Goal: Information Seeking & Learning: Learn about a topic

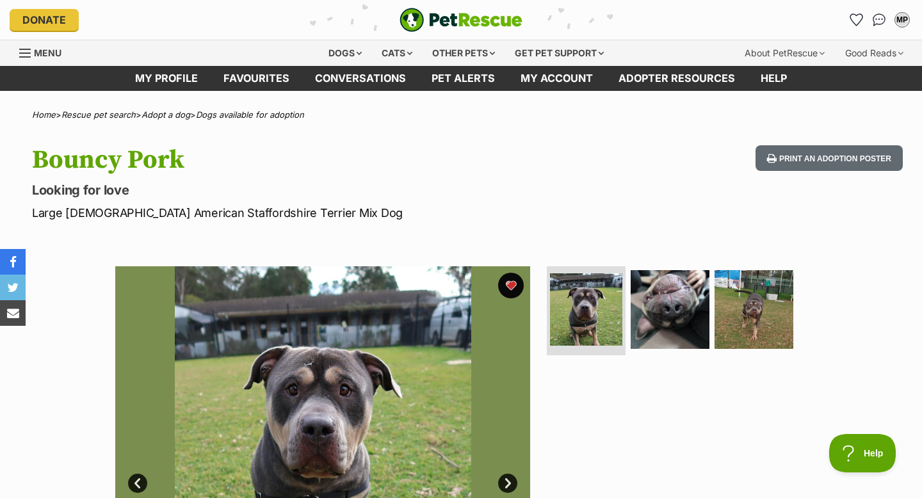
click at [20, 52] on span "Menu" at bounding box center [25, 52] width 12 height 1
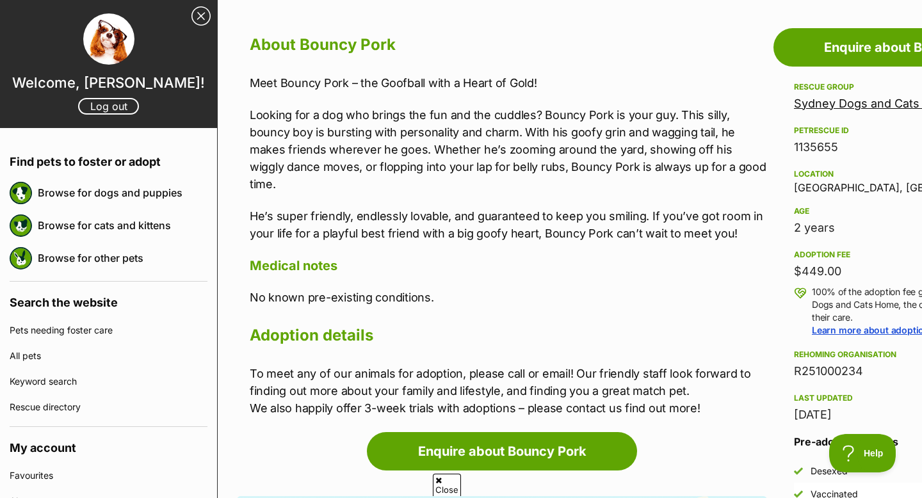
scroll to position [697, 0]
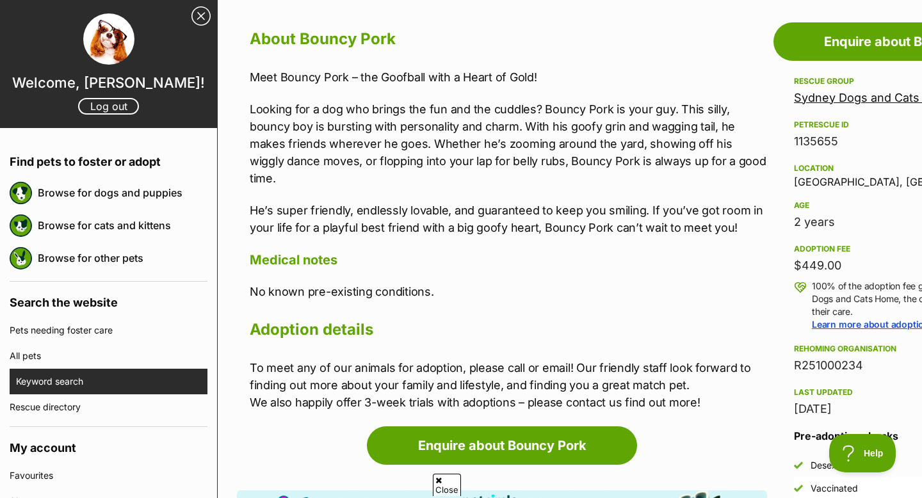
click at [108, 380] on link "Keyword search" at bounding box center [111, 382] width 191 height 26
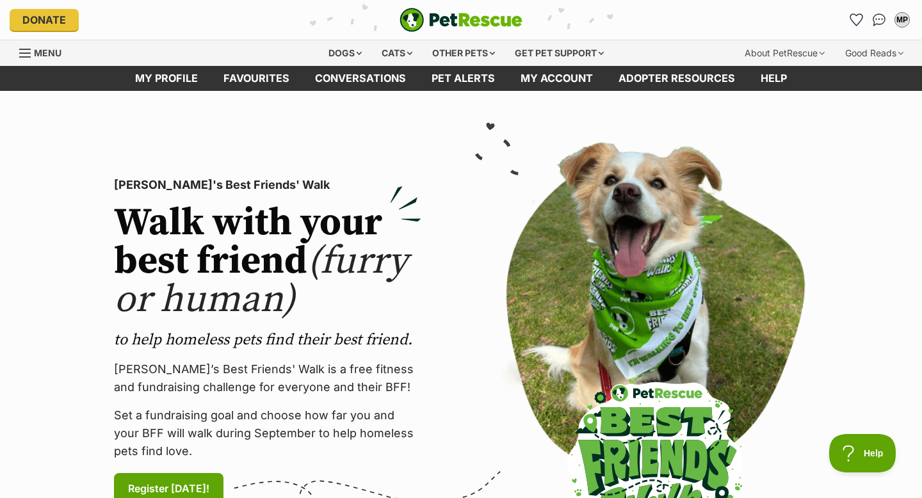
click at [32, 52] on link "Menu" at bounding box center [44, 51] width 51 height 23
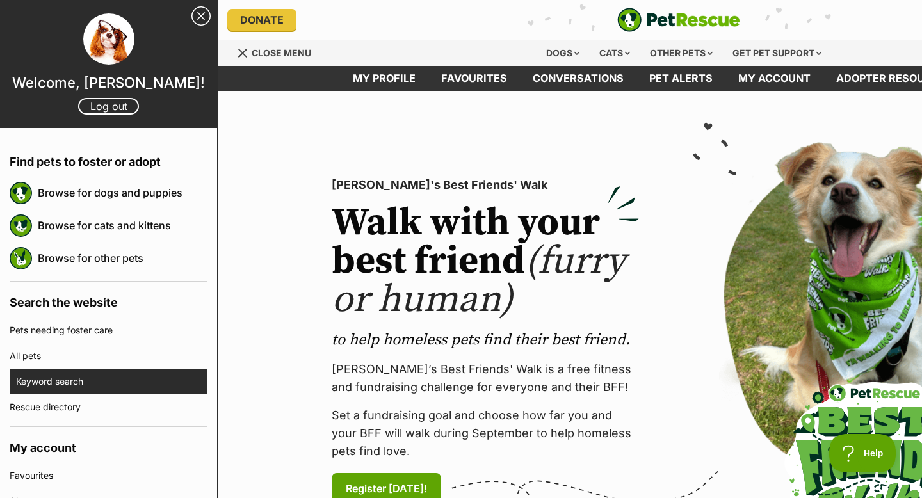
click at [76, 377] on link "Keyword search" at bounding box center [111, 382] width 191 height 26
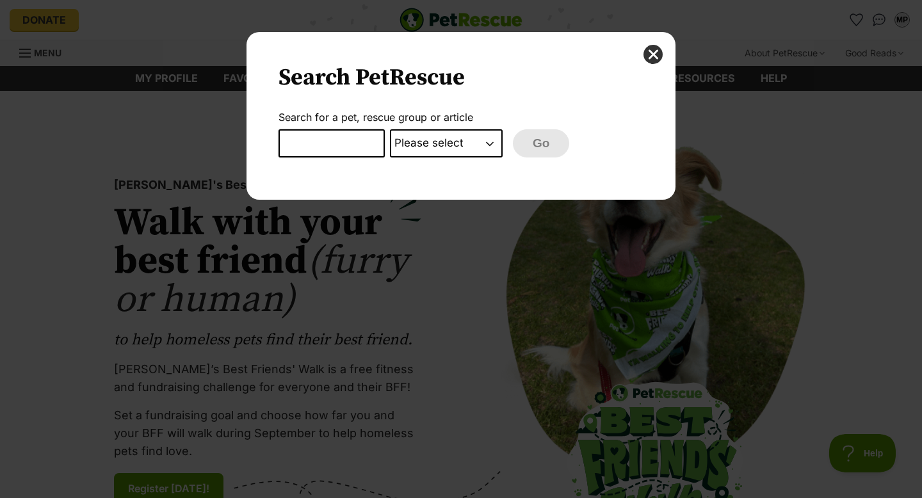
click at [325, 150] on input "Dialog Window - Close (Press escape to close)" at bounding box center [331, 143] width 106 height 28
type input "ding"
click at [488, 152] on select "Please select PetRescue ID Pet name Group Article" at bounding box center [446, 143] width 113 height 28
select select "pet_name"
click at [390, 129] on select "Please select PetRescue ID Pet name Group Article" at bounding box center [446, 143] width 113 height 28
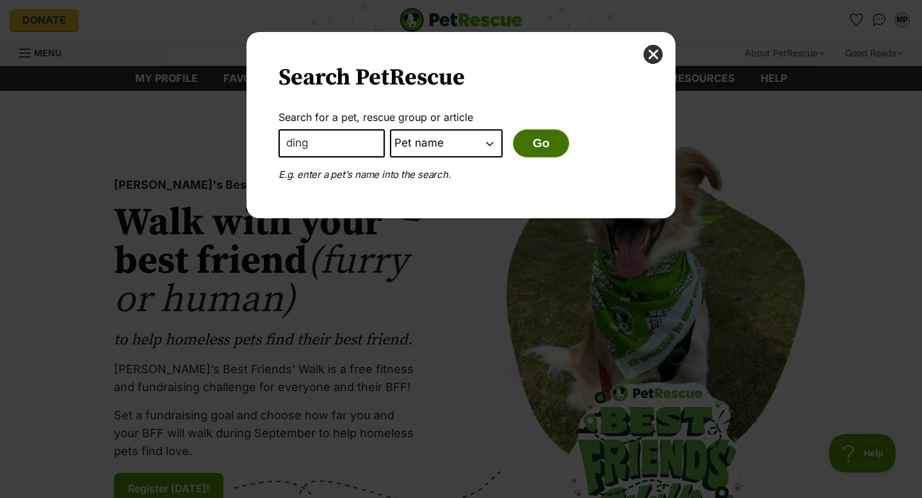
click at [549, 144] on button "Go" at bounding box center [541, 143] width 56 height 28
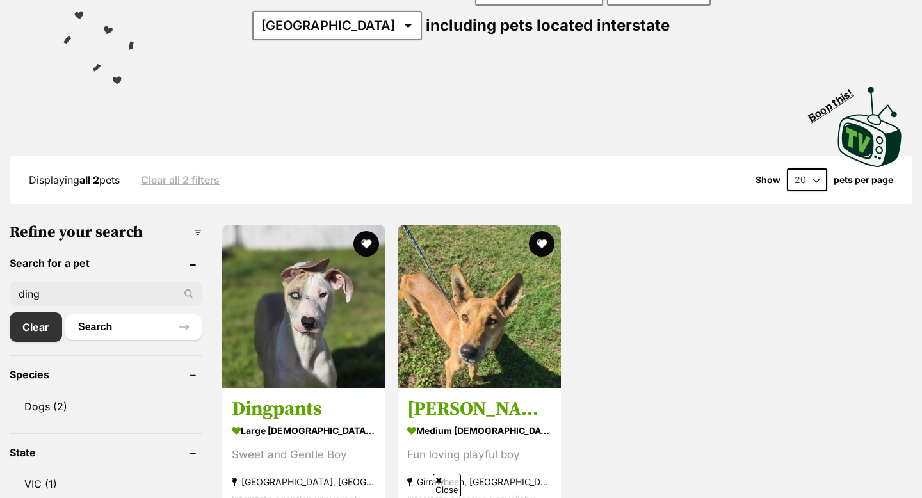
scroll to position [216, 0]
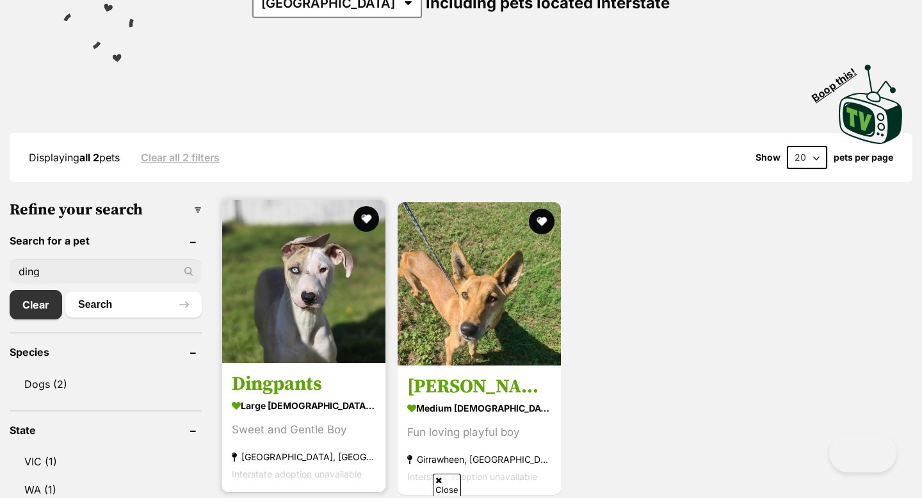
click at [349, 290] on img at bounding box center [303, 281] width 163 height 163
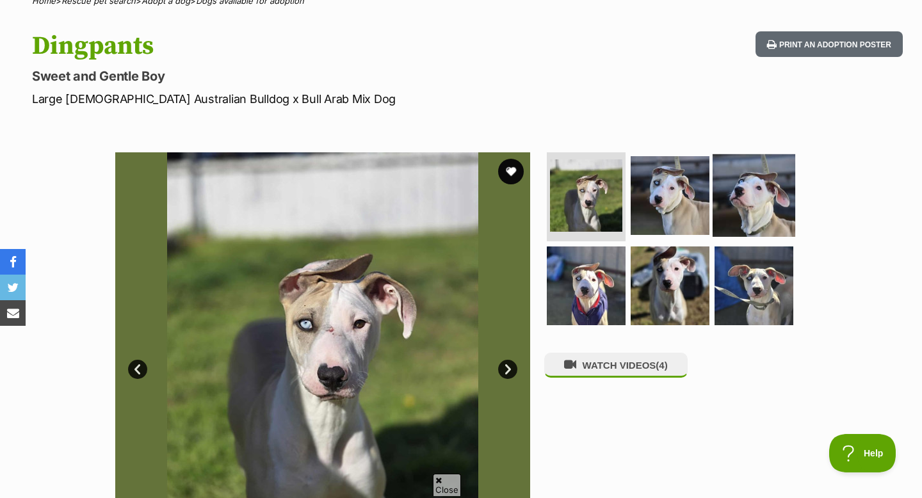
scroll to position [126, 0]
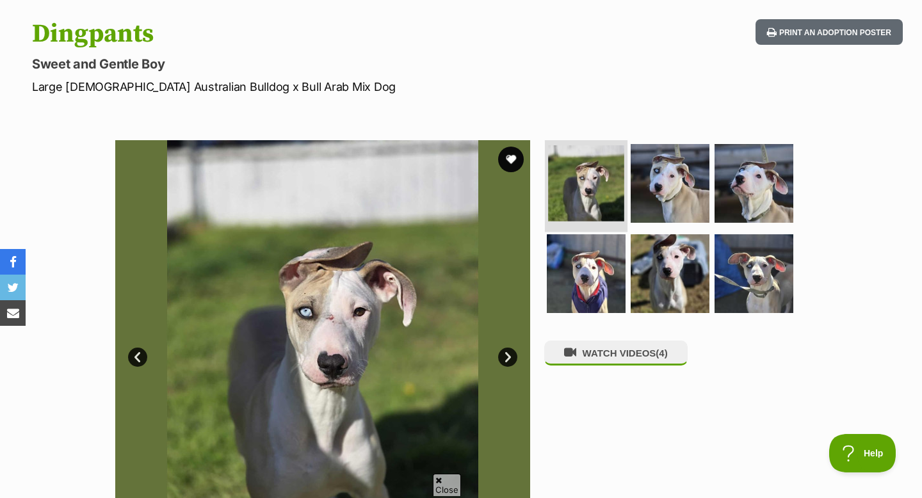
click at [600, 188] on img at bounding box center [586, 183] width 76 height 76
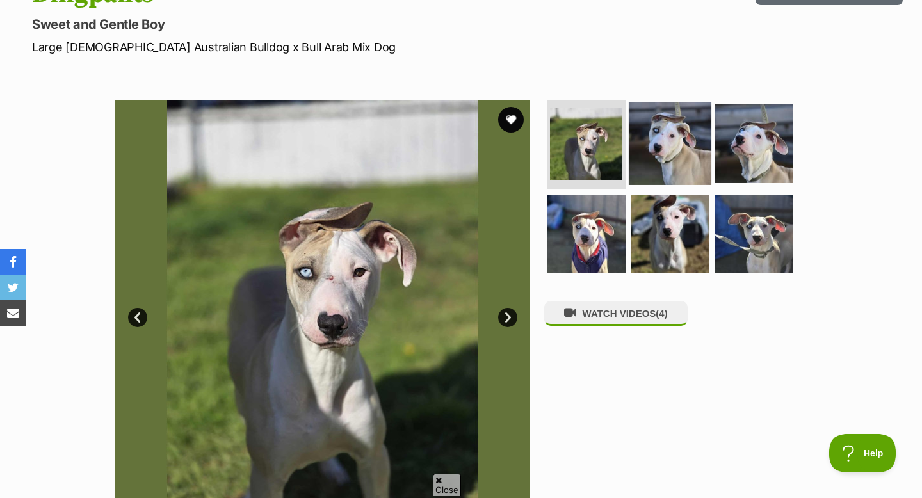
scroll to position [0, 0]
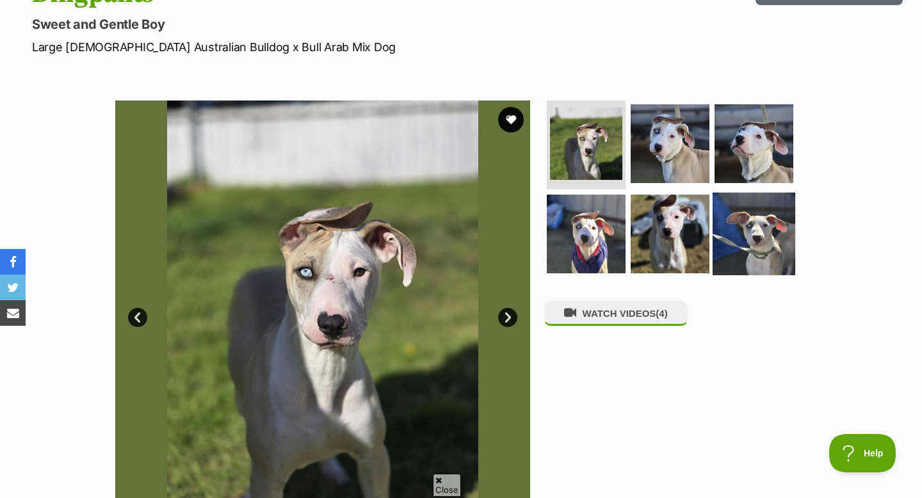
click at [771, 202] on img at bounding box center [754, 234] width 83 height 83
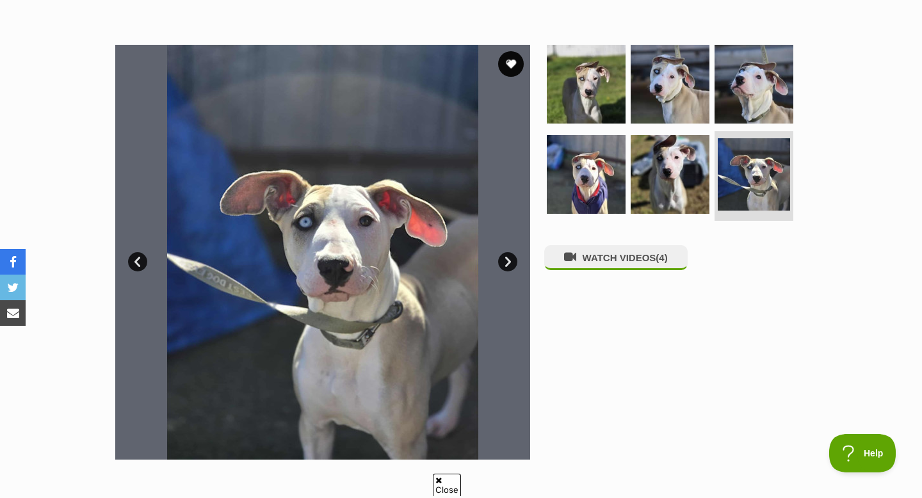
scroll to position [223, 0]
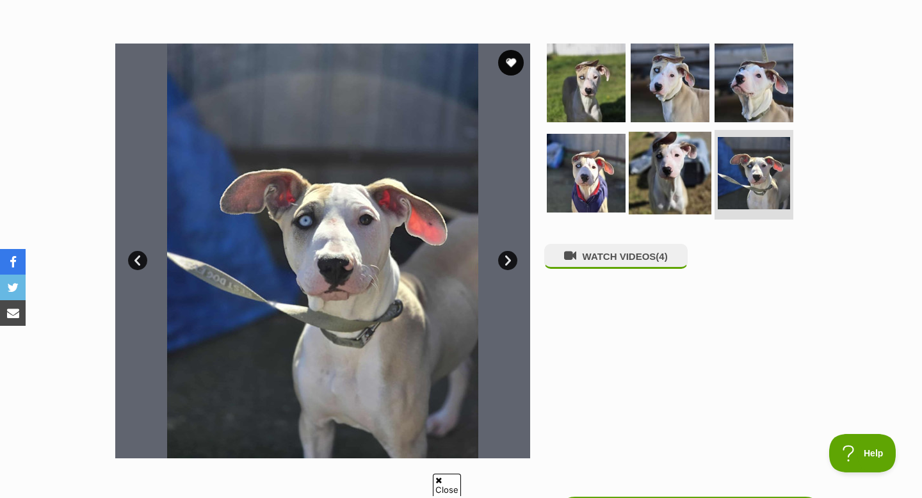
click at [682, 184] on img at bounding box center [670, 173] width 83 height 83
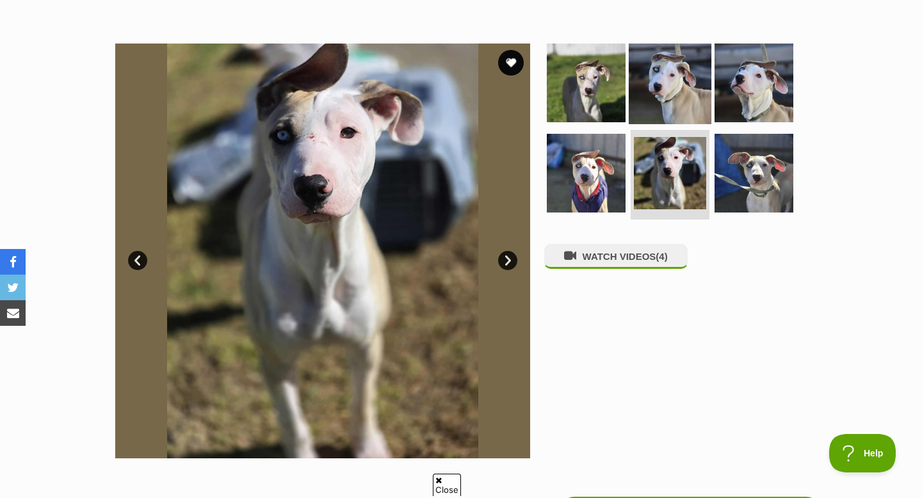
drag, startPoint x: 675, startPoint y: 48, endPoint x: 675, endPoint y: 60, distance: 12.2
click at [675, 60] on img at bounding box center [670, 82] width 83 height 83
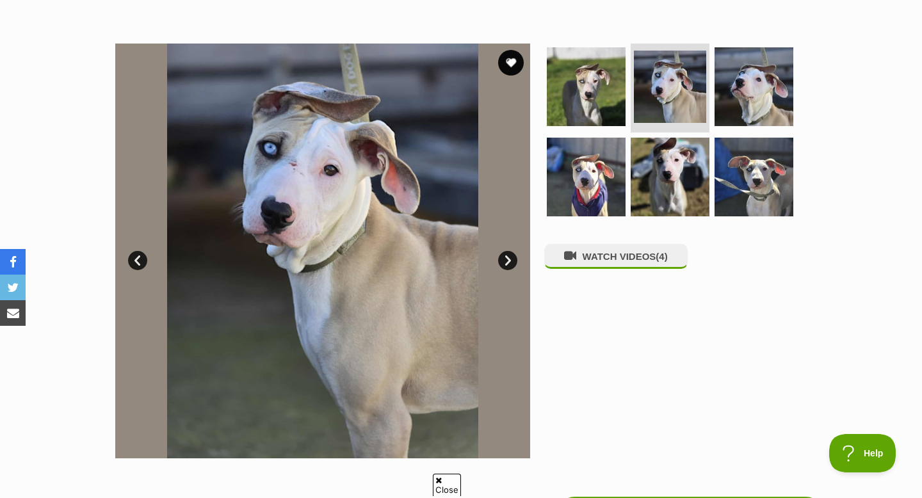
click at [709, 83] on ul at bounding box center [675, 135] width 262 height 182
click at [751, 85] on img at bounding box center [754, 86] width 83 height 83
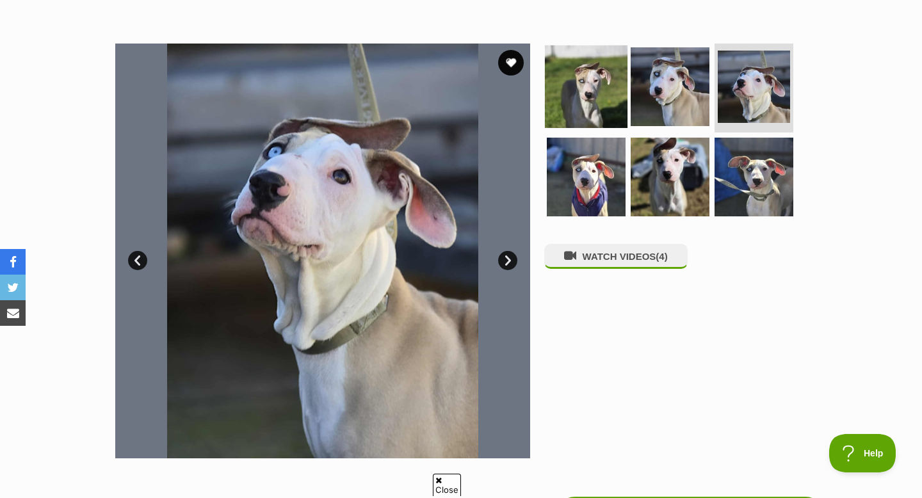
click at [585, 97] on img at bounding box center [586, 86] width 83 height 83
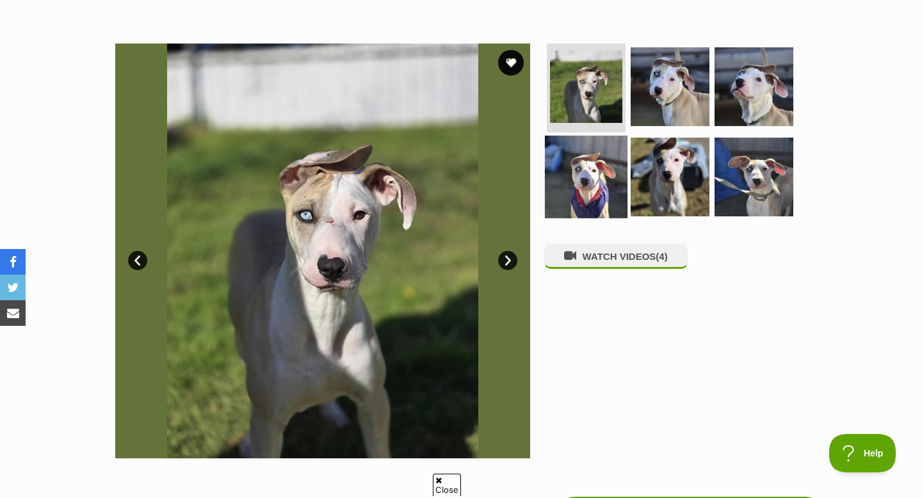
click at [602, 185] on img at bounding box center [586, 177] width 83 height 83
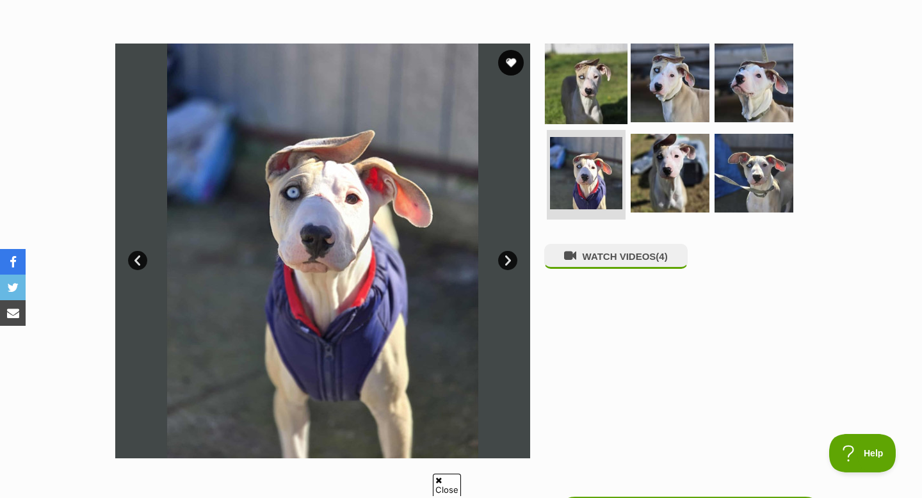
click at [598, 63] on img at bounding box center [586, 82] width 83 height 83
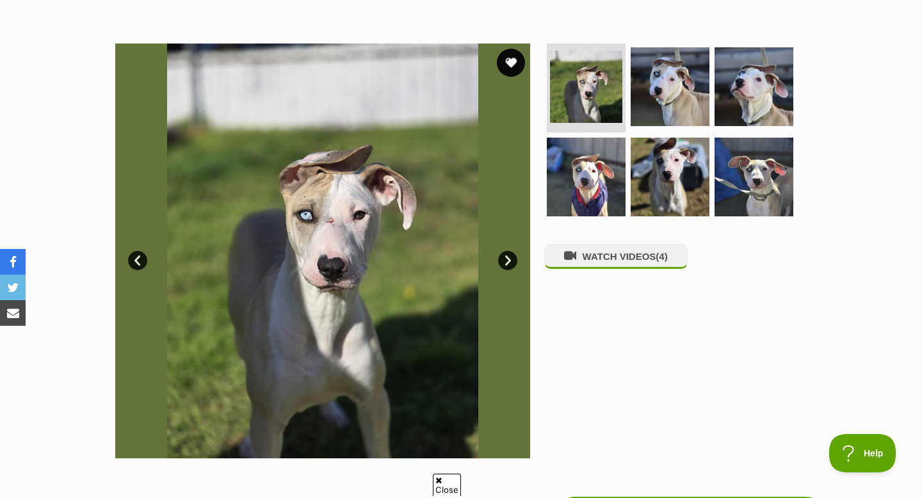
click at [512, 60] on button "favourite" at bounding box center [511, 63] width 28 height 28
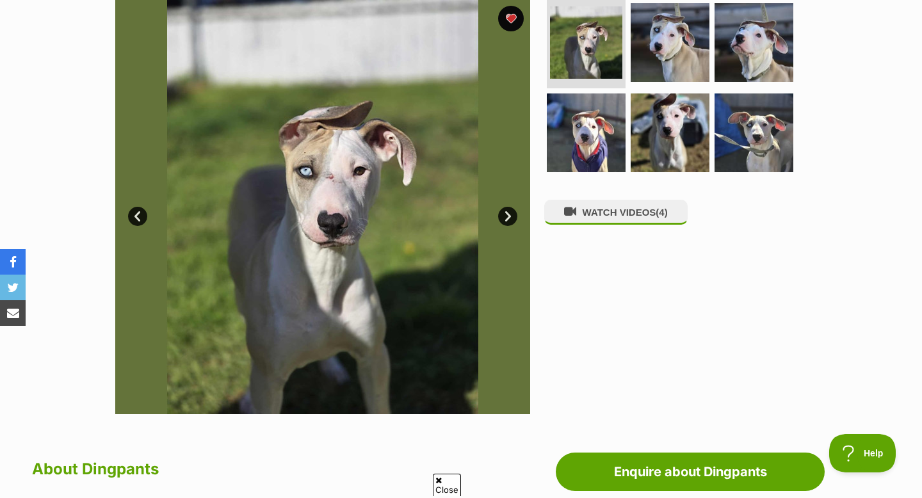
scroll to position [300, 0]
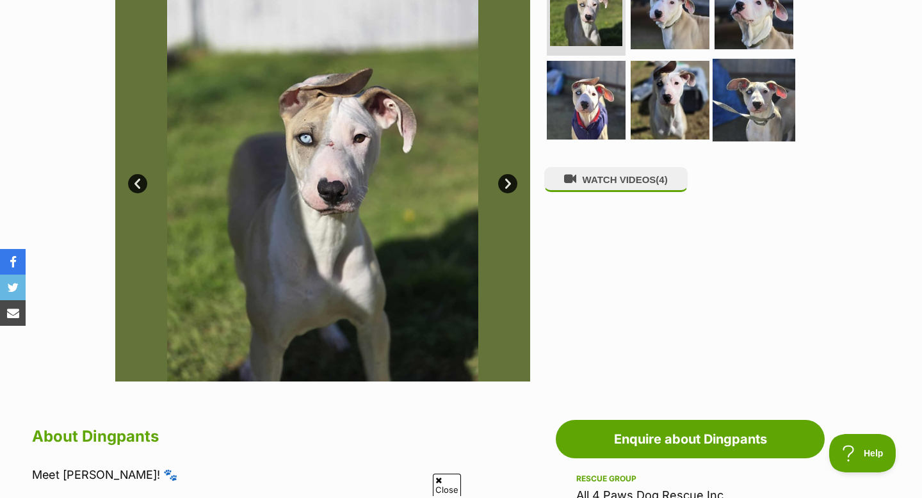
click at [730, 75] on img at bounding box center [754, 100] width 83 height 83
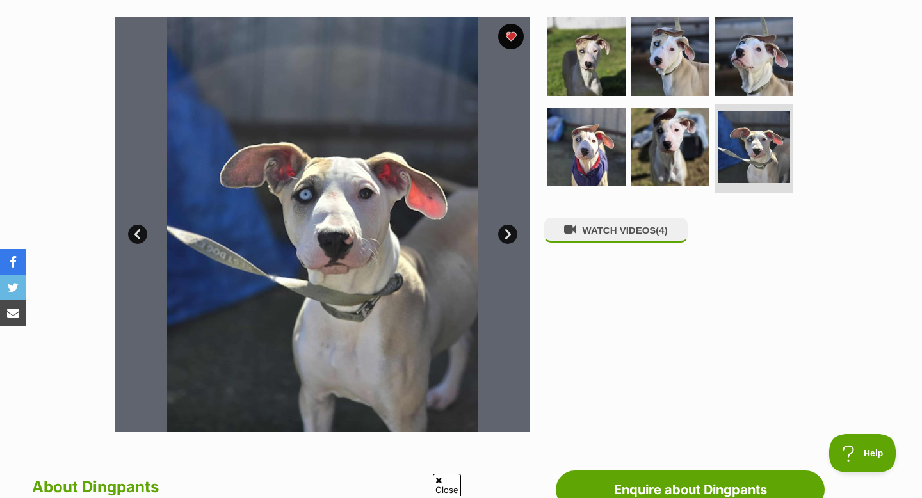
scroll to position [241, 0]
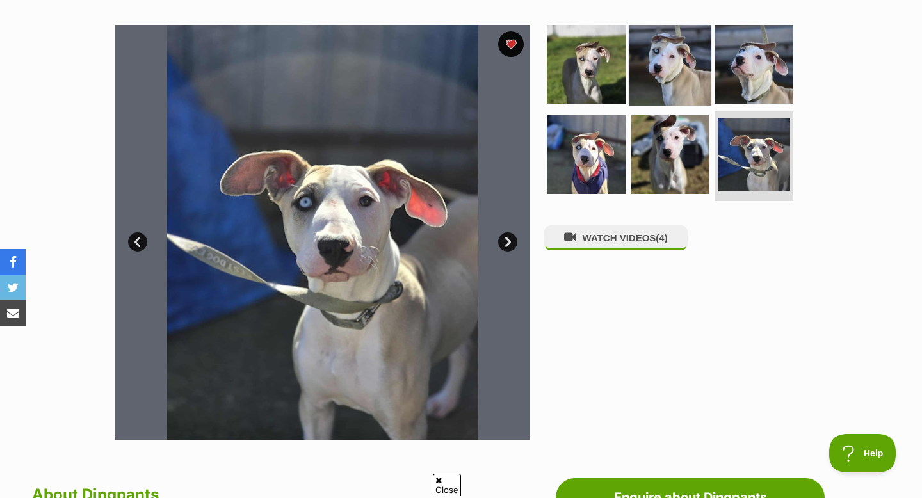
click at [673, 58] on img at bounding box center [670, 63] width 83 height 83
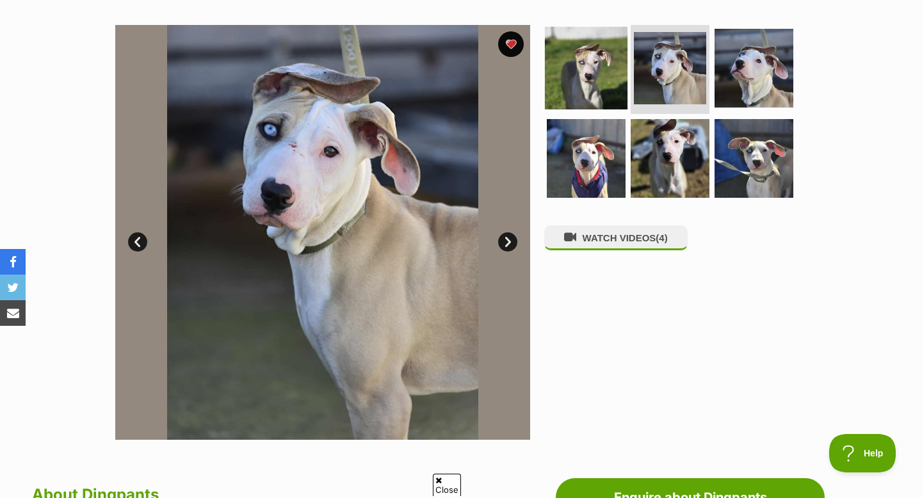
click at [599, 64] on img at bounding box center [586, 67] width 83 height 83
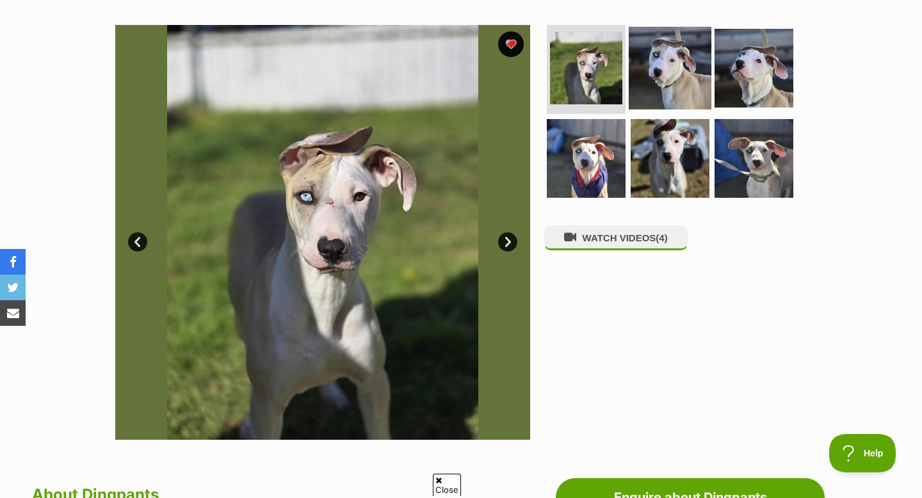
click at [669, 65] on img at bounding box center [670, 67] width 83 height 83
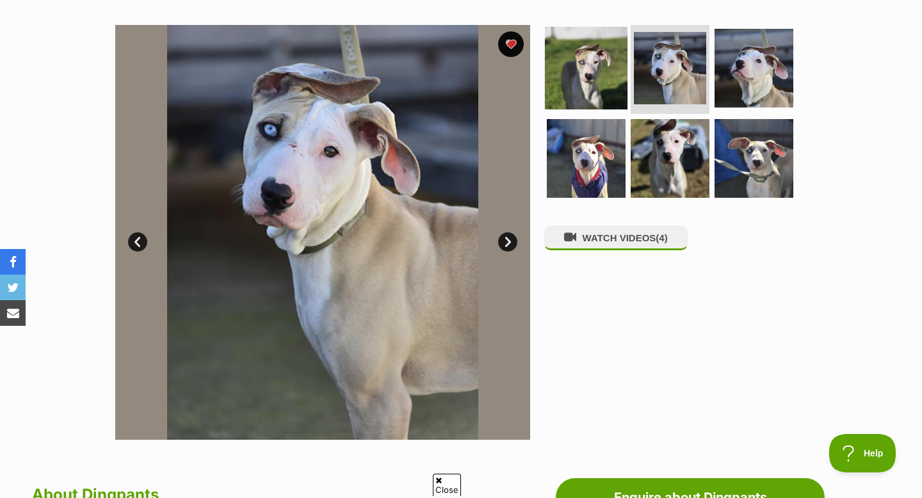
scroll to position [0, 0]
